Goal: Task Accomplishment & Management: Use online tool/utility

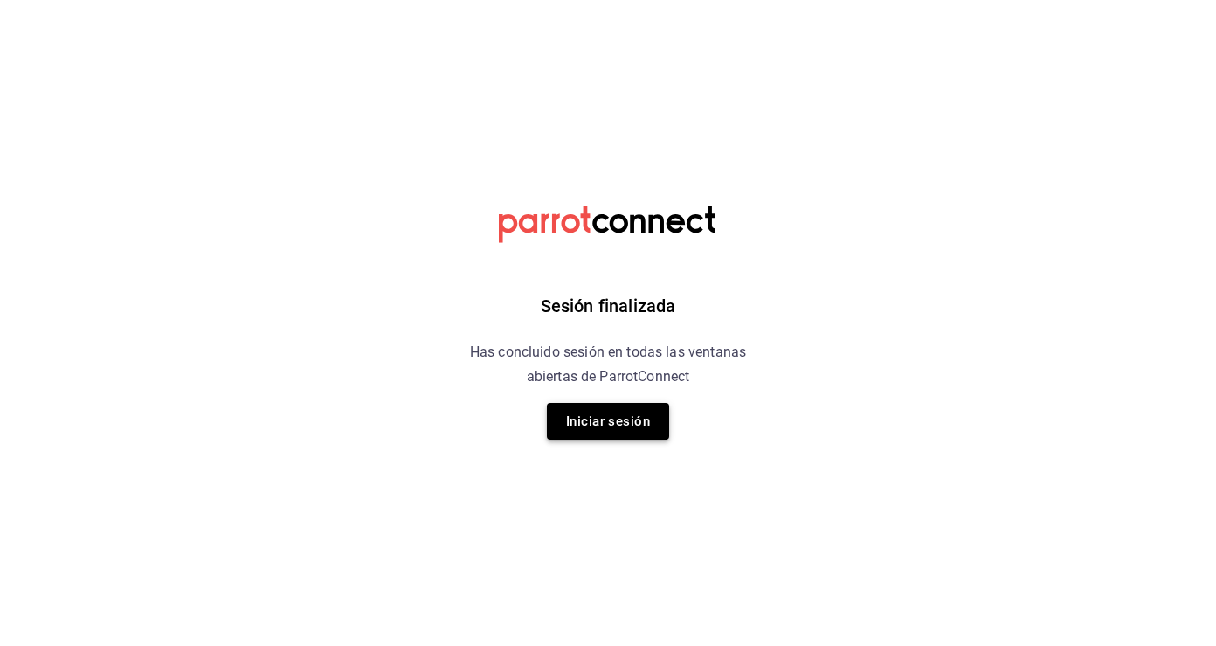
click at [599, 424] on button "Iniciar sesión" at bounding box center [608, 421] width 122 height 37
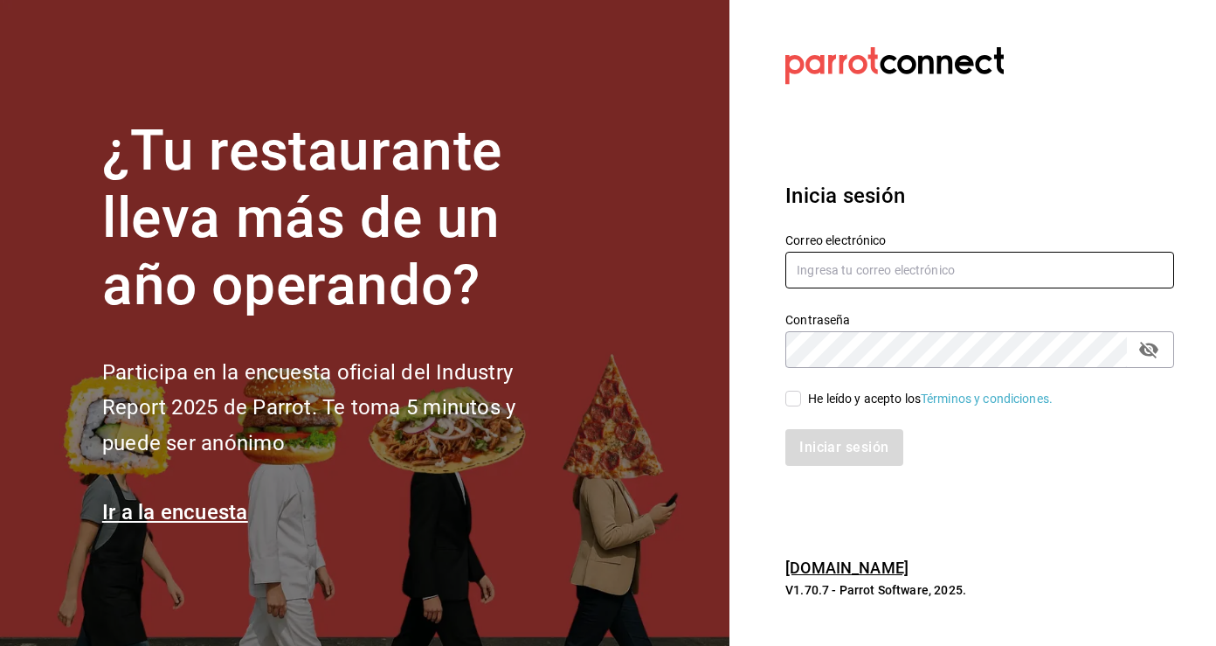
click at [883, 278] on input "text" at bounding box center [979, 270] width 389 height 37
type input "ferkyd@gmail.com"
click at [790, 398] on input "He leído y acepto los Términos y condiciones." at bounding box center [793, 399] width 16 height 16
checkbox input "true"
click at [860, 455] on button "Iniciar sesión" at bounding box center [844, 447] width 119 height 37
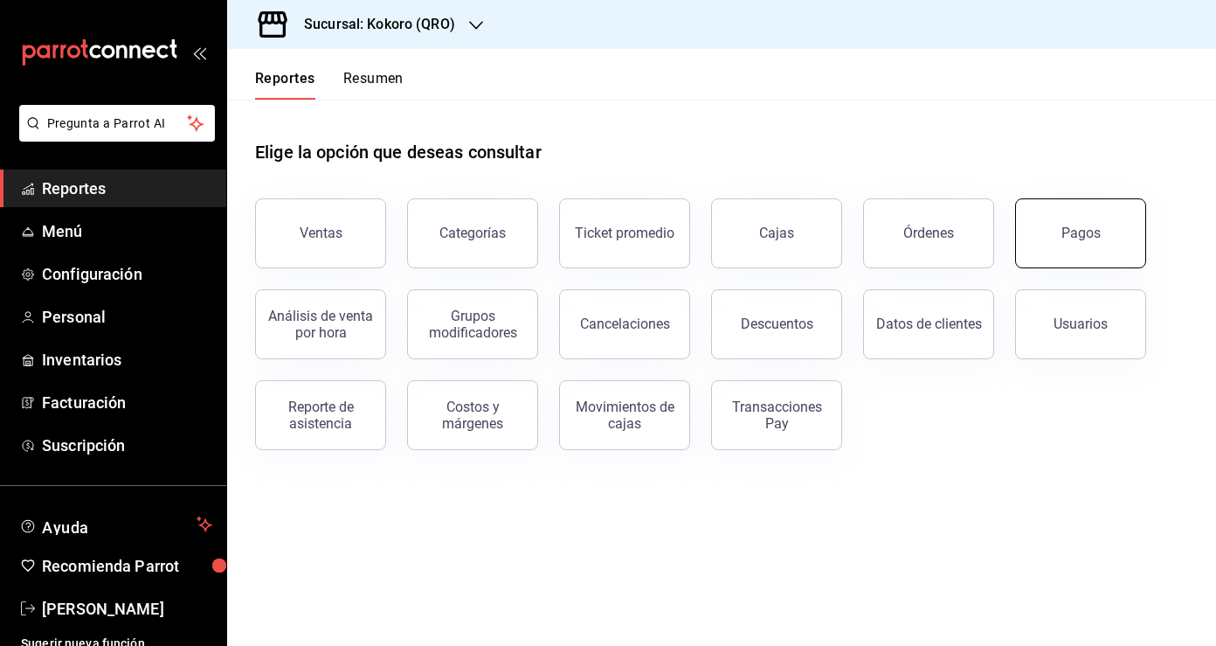
click at [1067, 223] on button "Pagos" at bounding box center [1080, 233] width 131 height 70
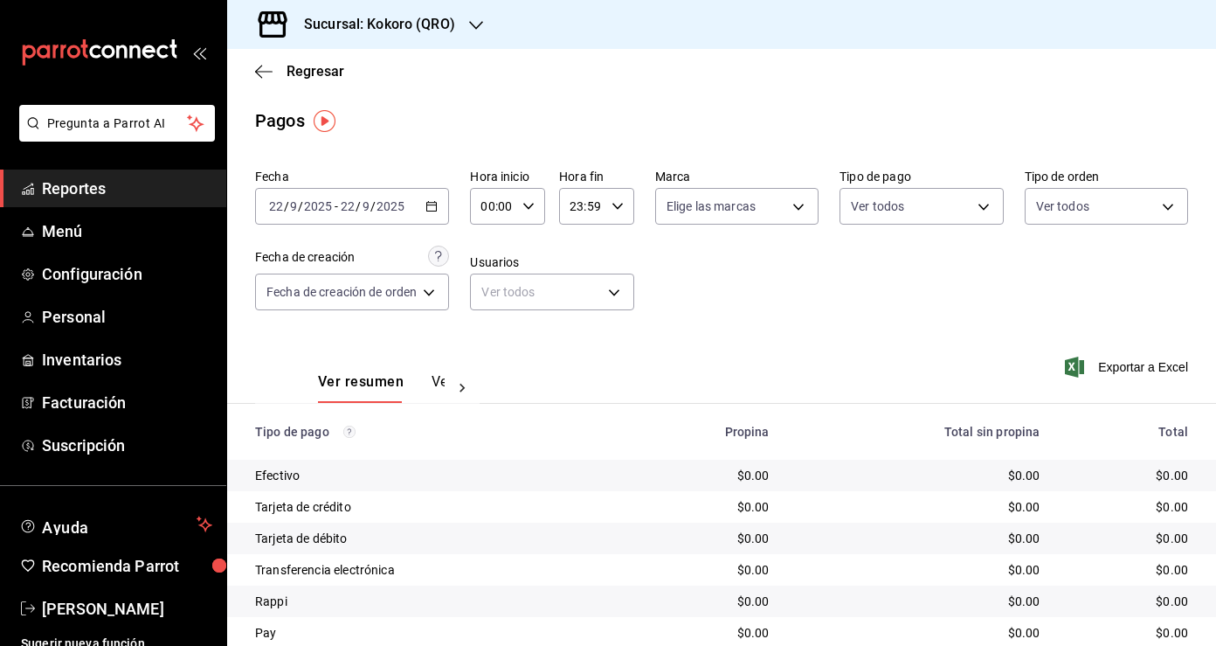
click at [433, 215] on div "[DATE] [DATE] - [DATE] [DATE]" at bounding box center [352, 206] width 194 height 37
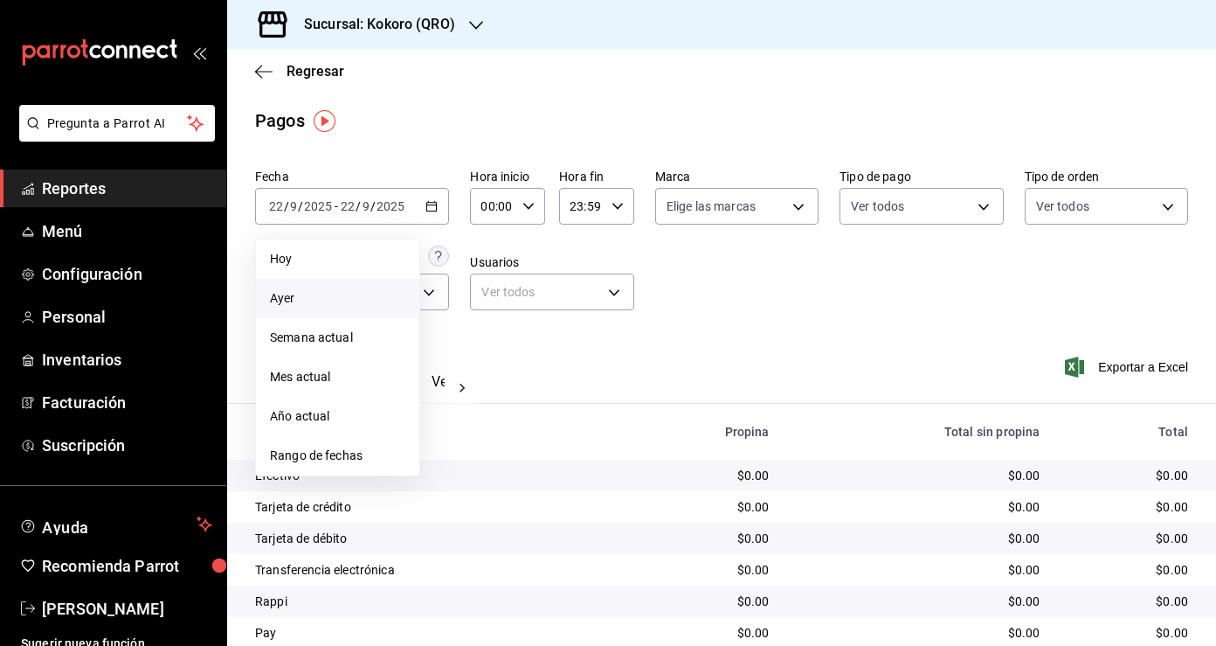
click at [373, 297] on span "Ayer" at bounding box center [337, 298] width 135 height 18
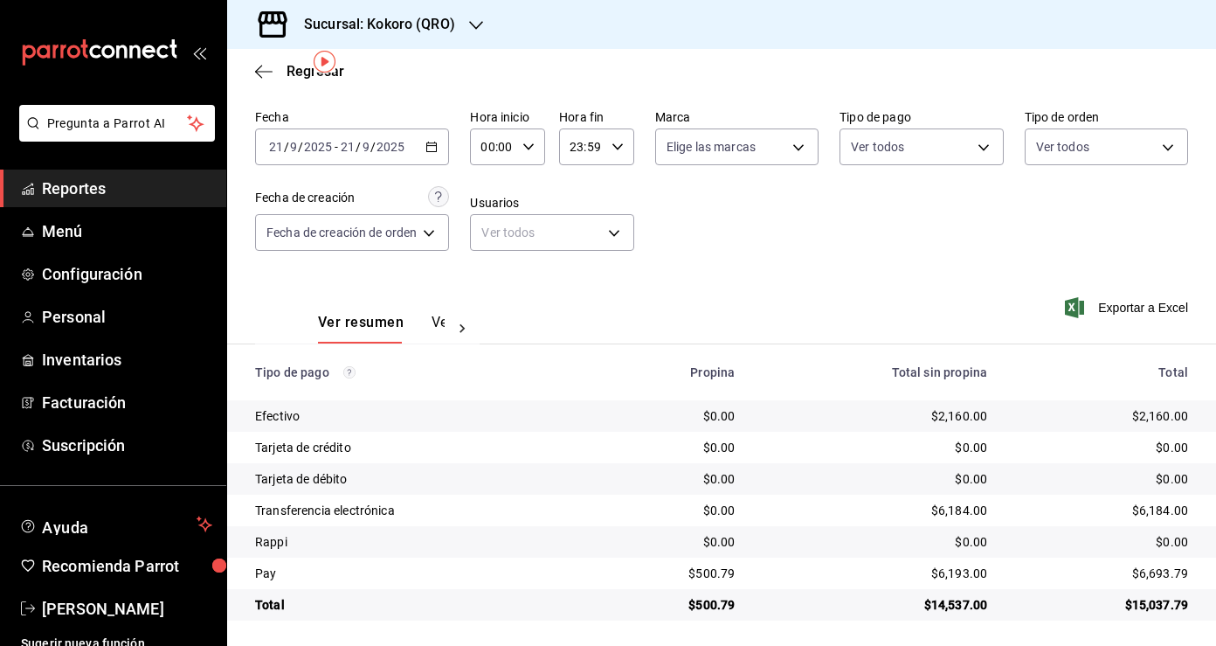
scroll to position [62, 0]
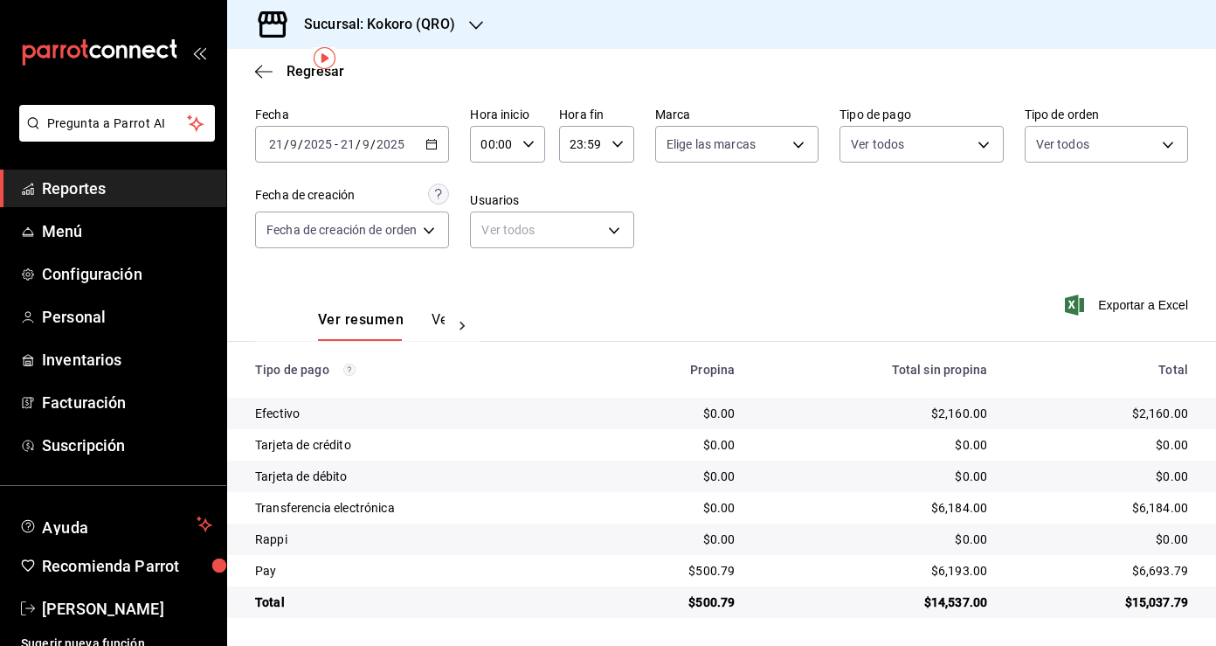
click at [445, 322] on div at bounding box center [462, 326] width 35 height 30
click at [413, 318] on button "Ver pagos" at bounding box center [413, 326] width 66 height 30
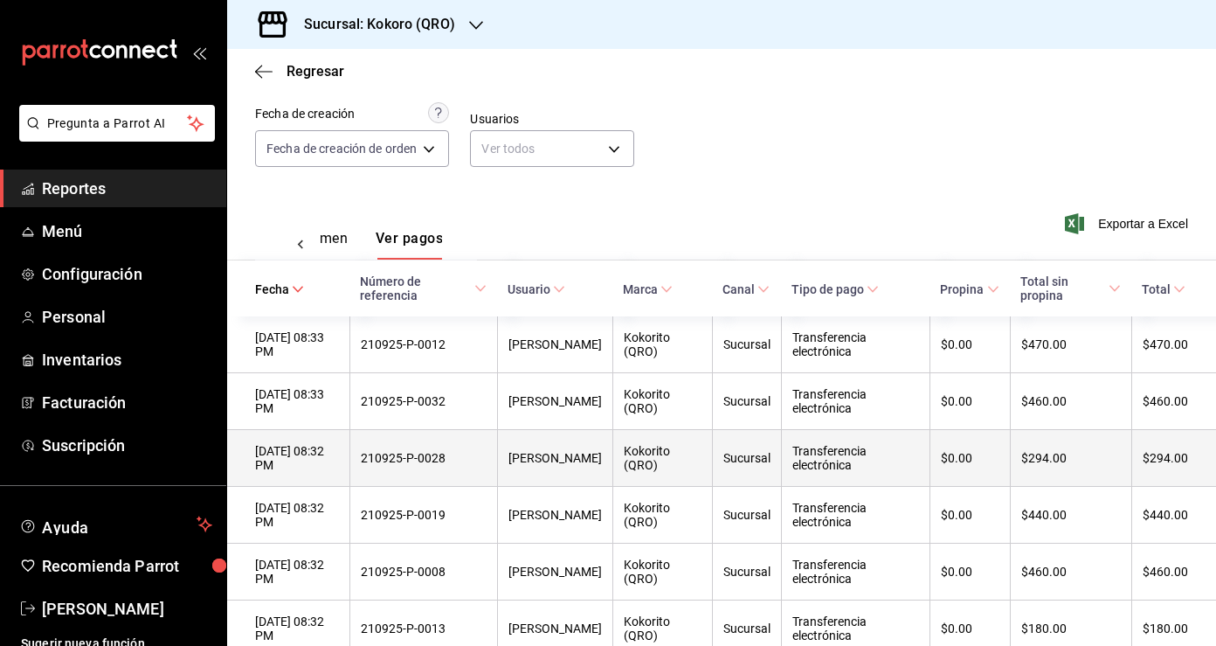
scroll to position [145, 0]
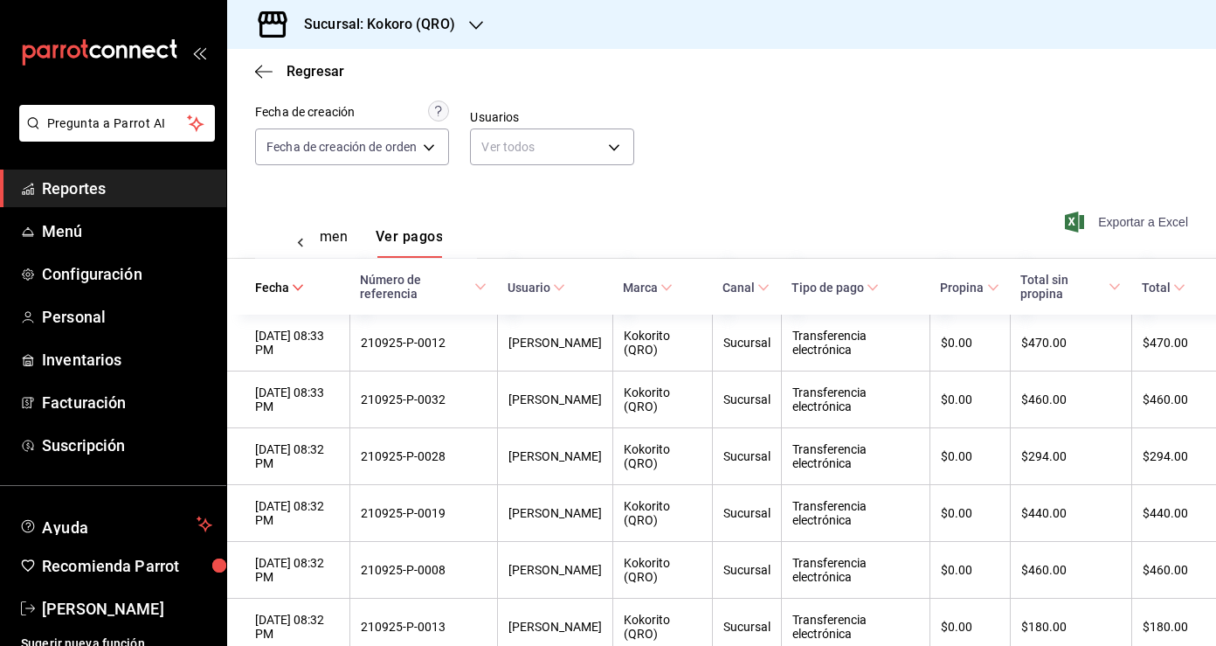
click at [1129, 218] on span "Exportar a Excel" at bounding box center [1128, 221] width 120 height 21
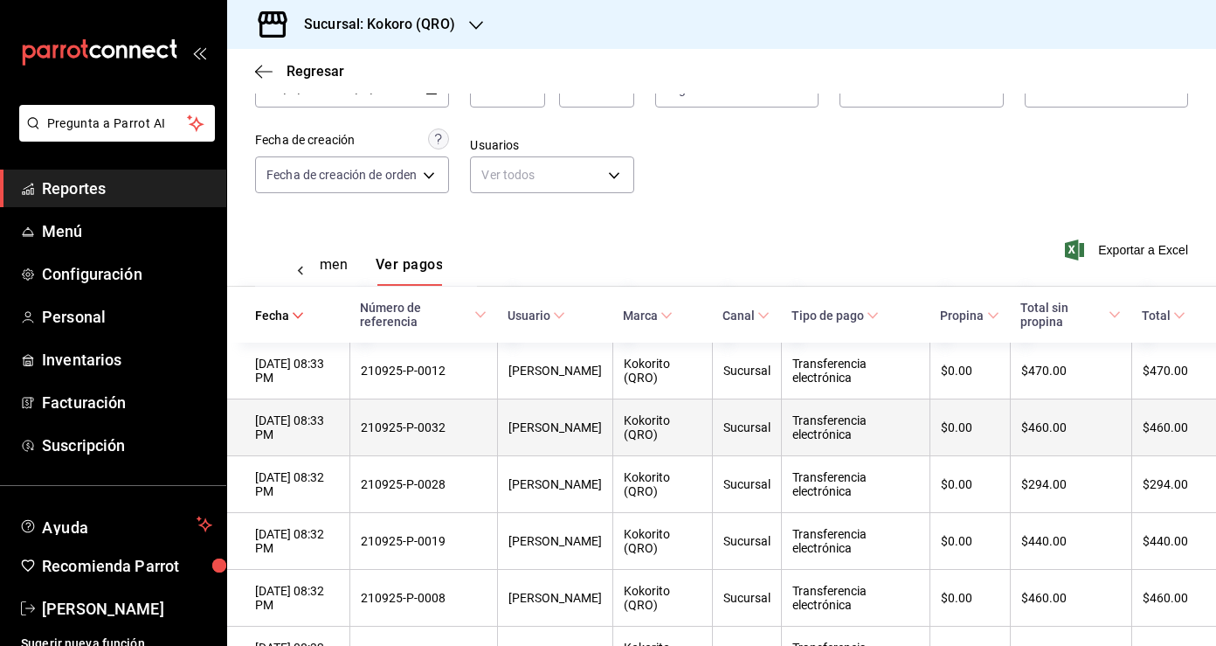
scroll to position [0, 0]
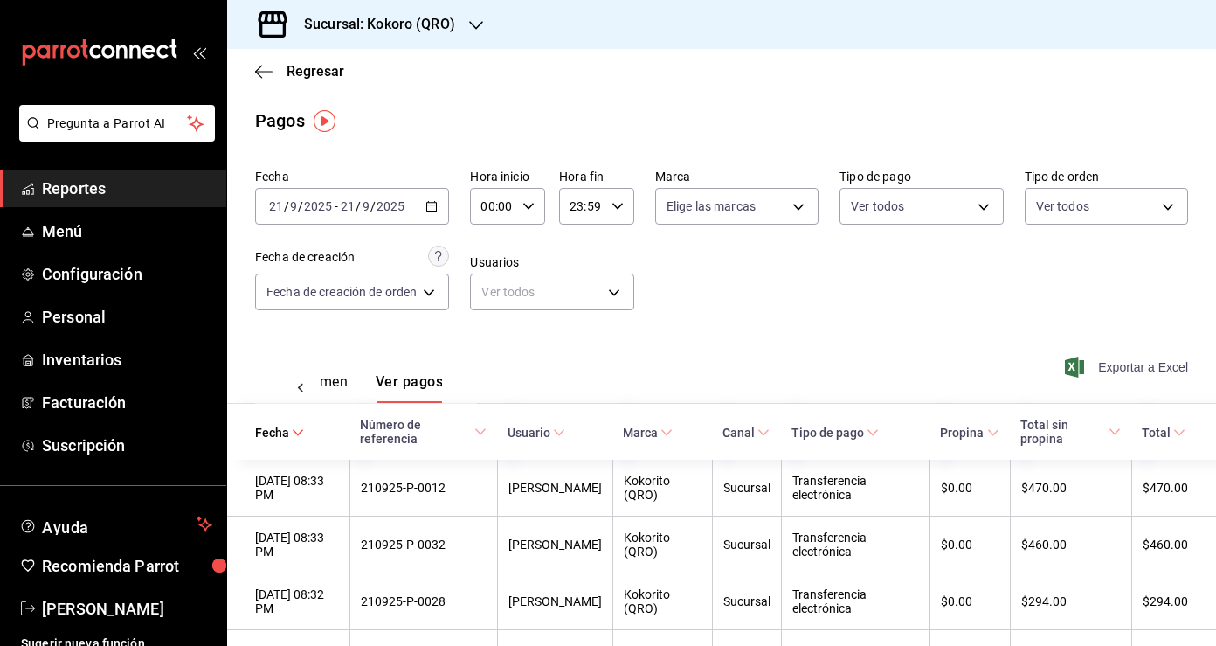
click at [1129, 366] on span "Exportar a Excel" at bounding box center [1128, 366] width 120 height 21
